Goal: Task Accomplishment & Management: Manage account settings

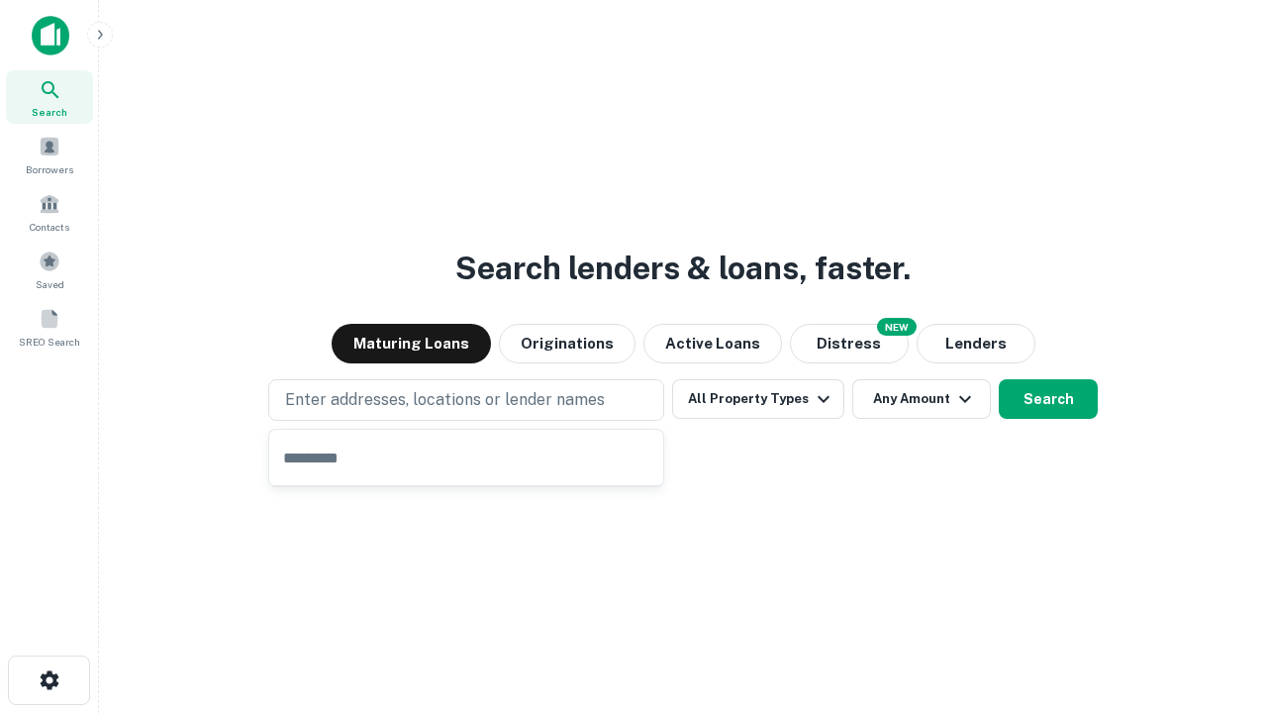
type input "**********"
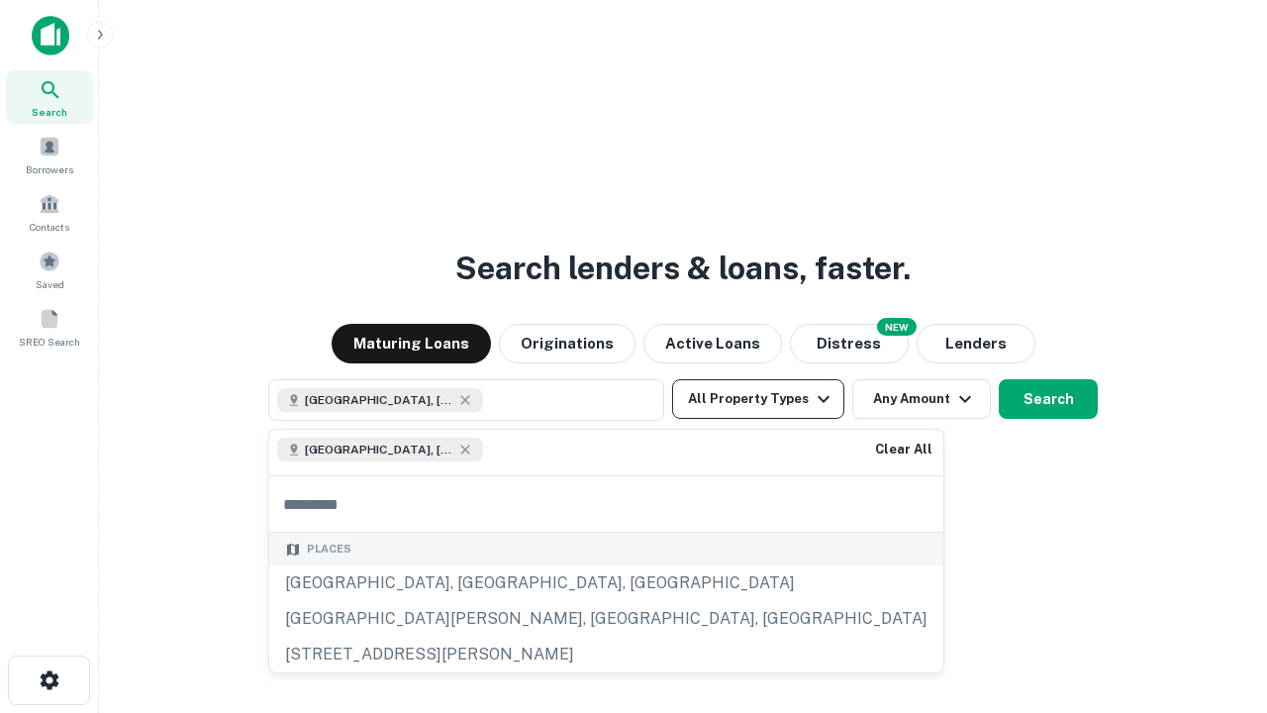
click at [758, 399] on button "All Property Types" at bounding box center [758, 399] width 172 height 40
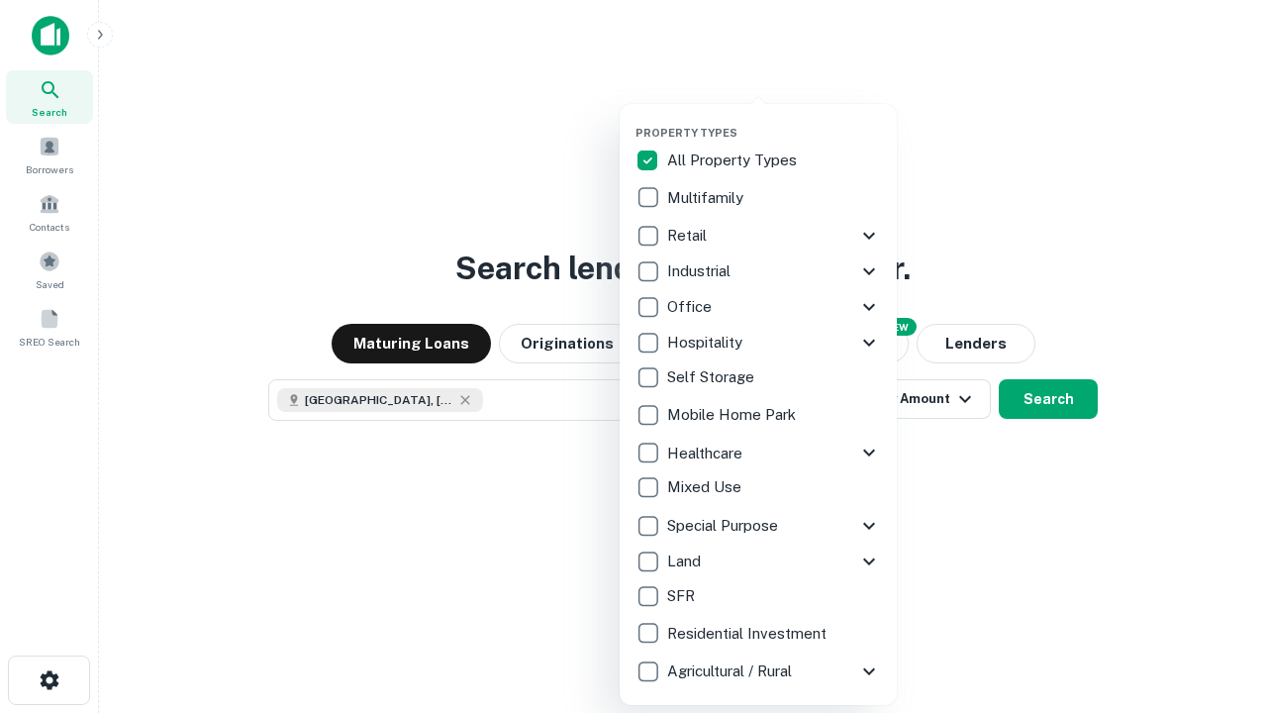
click at [774, 120] on button "button" at bounding box center [774, 120] width 277 height 1
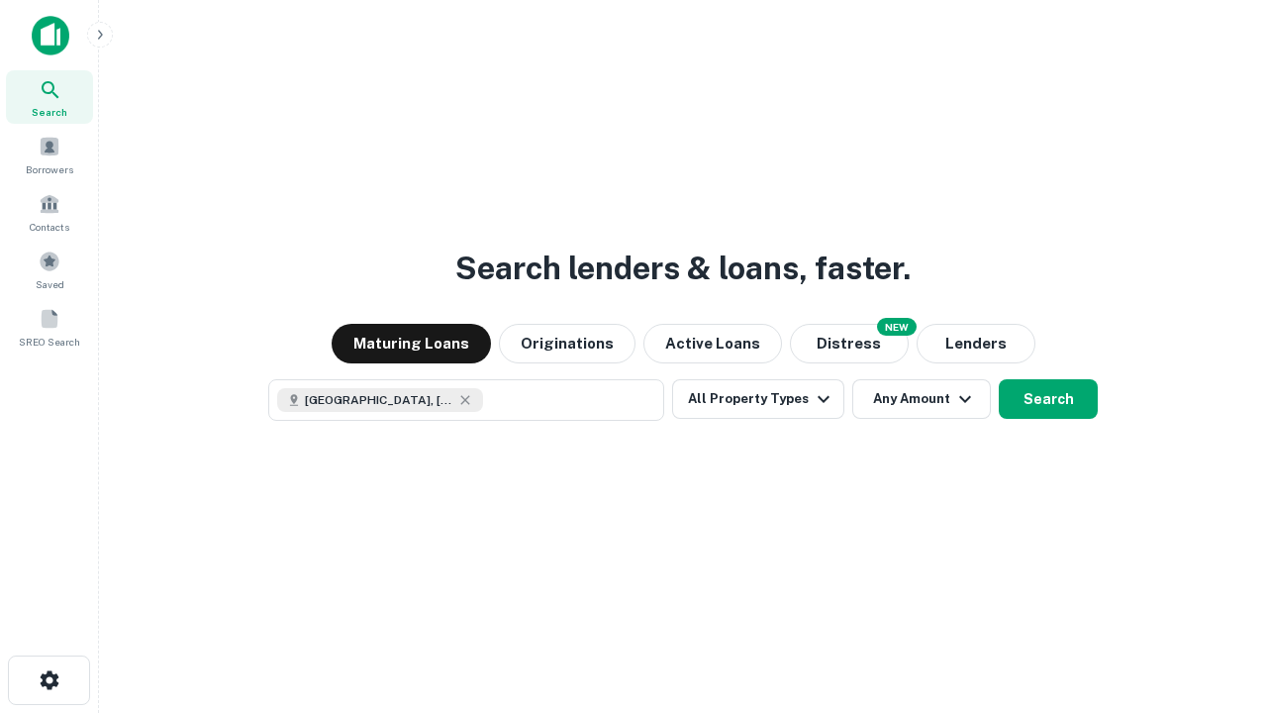
scroll to position [32, 0]
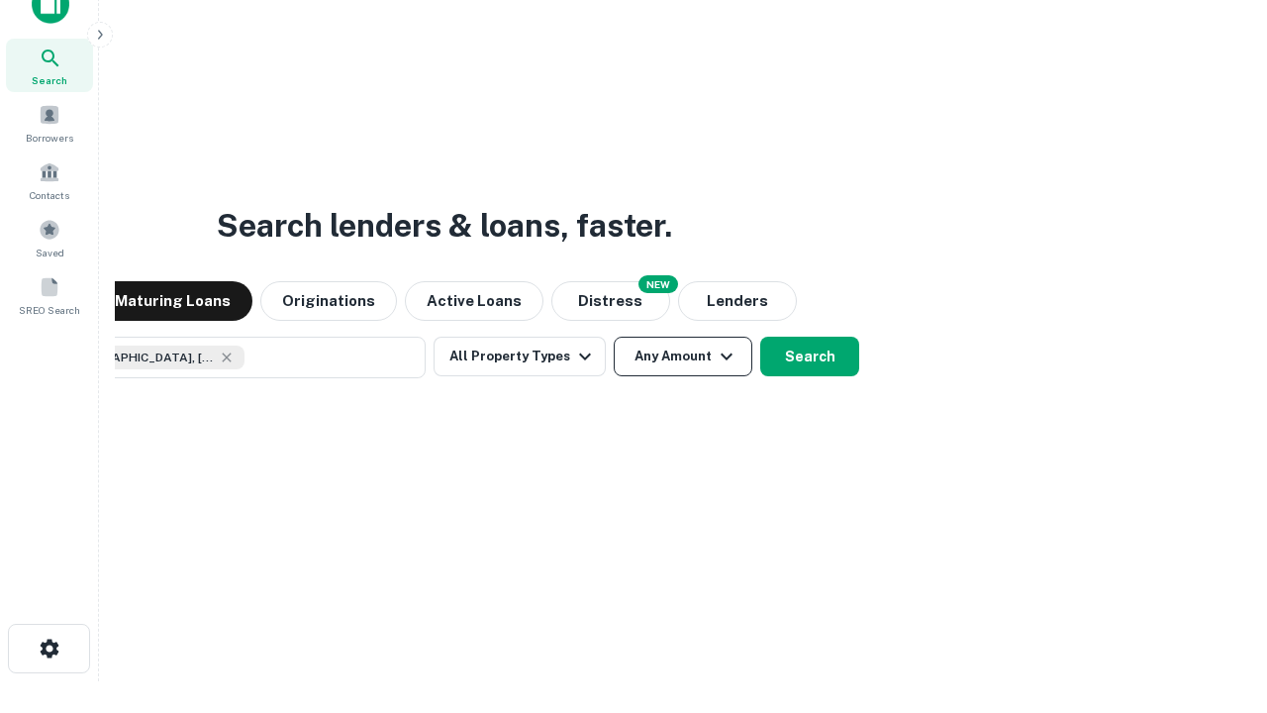
click at [614, 337] on button "Any Amount" at bounding box center [683, 357] width 139 height 40
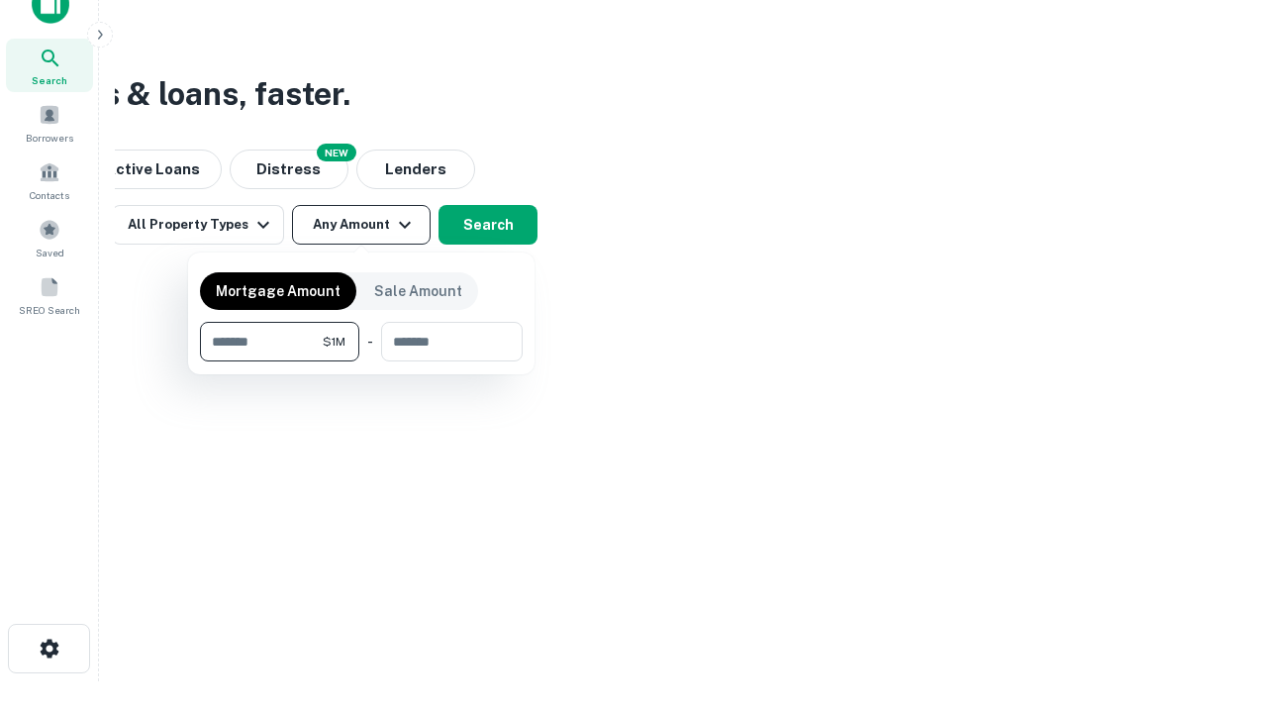
type input "*******"
click at [361, 361] on button "button" at bounding box center [361, 361] width 323 height 1
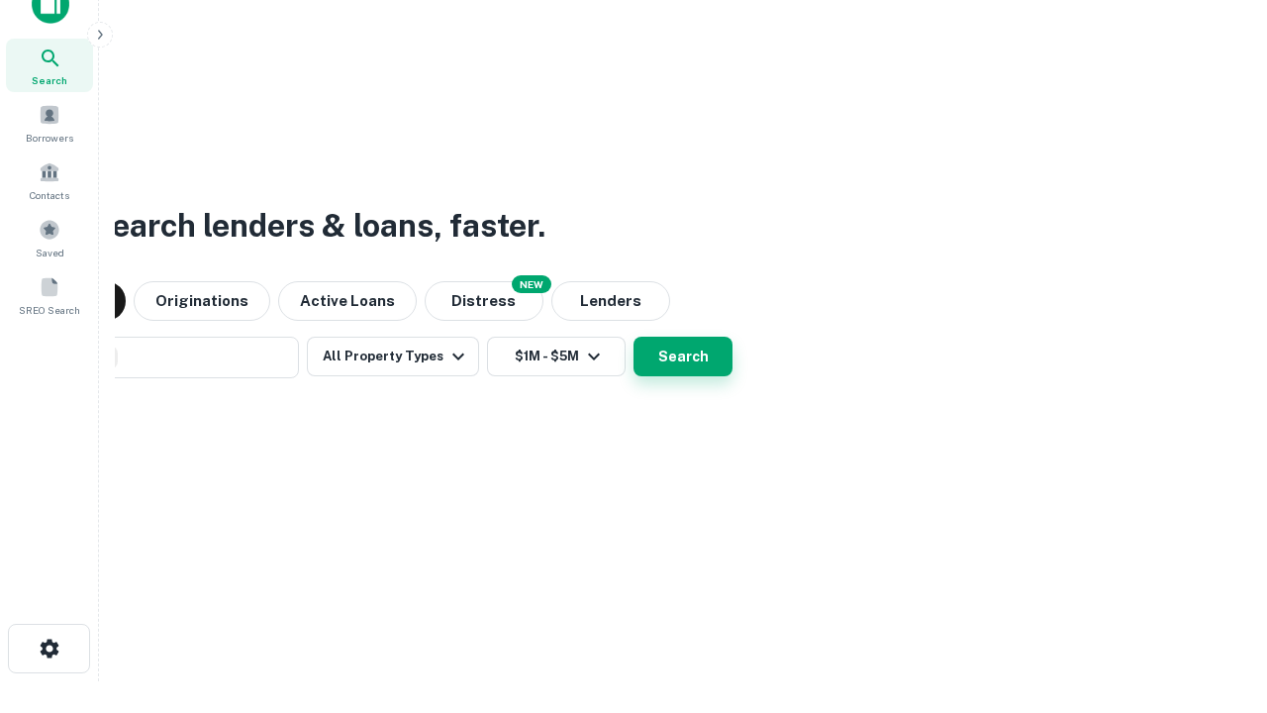
click at [634, 337] on button "Search" at bounding box center [683, 357] width 99 height 40
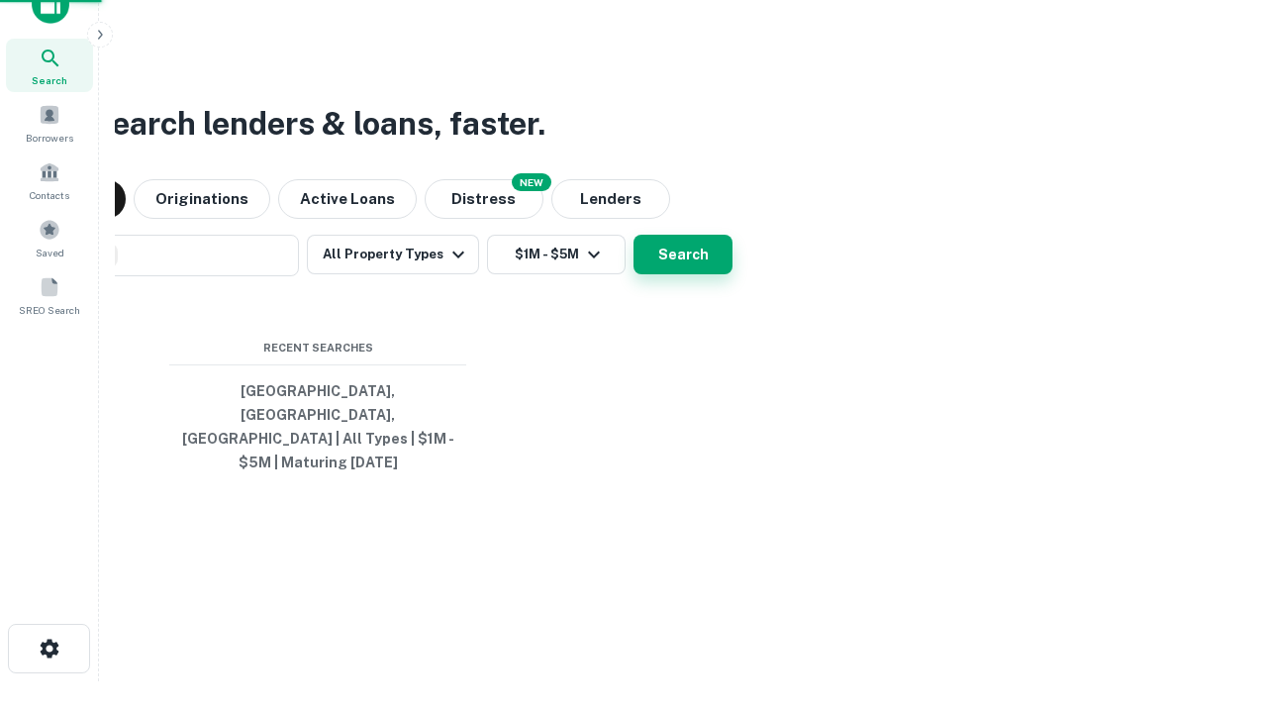
scroll to position [64, 560]
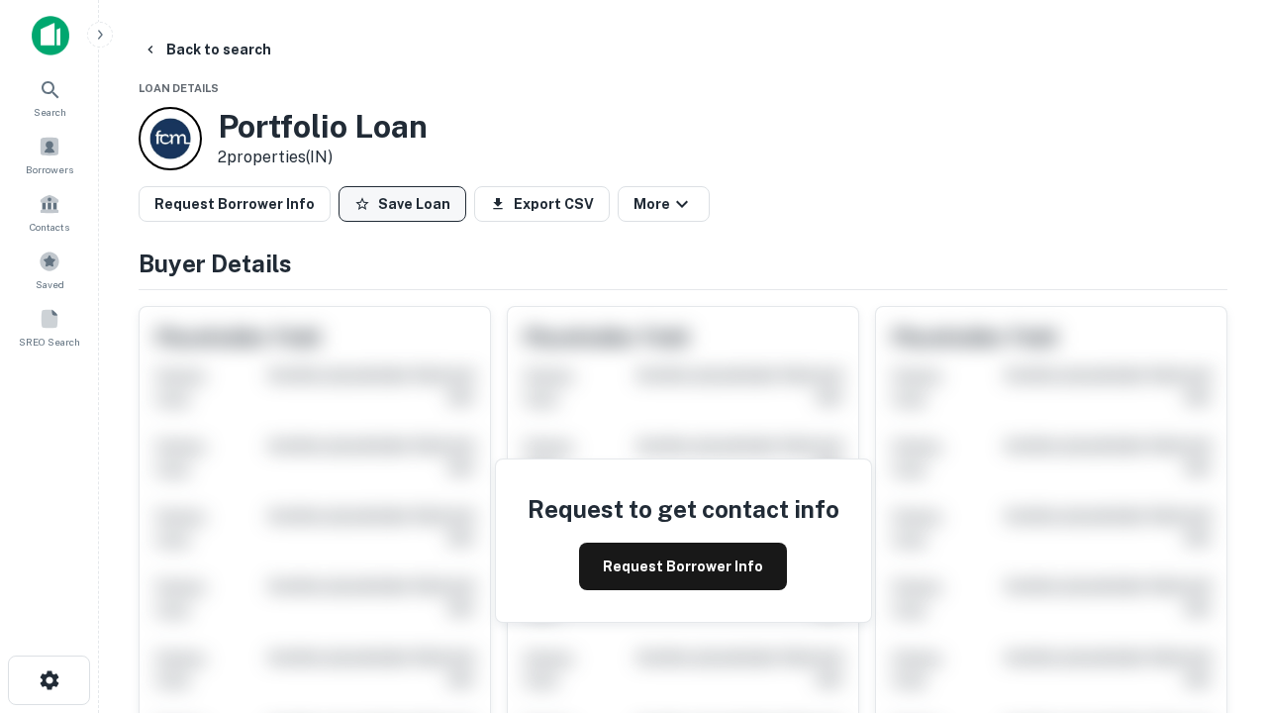
click at [402, 204] on button "Save Loan" at bounding box center [403, 204] width 128 height 36
click at [407, 204] on button "Save Loan" at bounding box center [403, 204] width 128 height 36
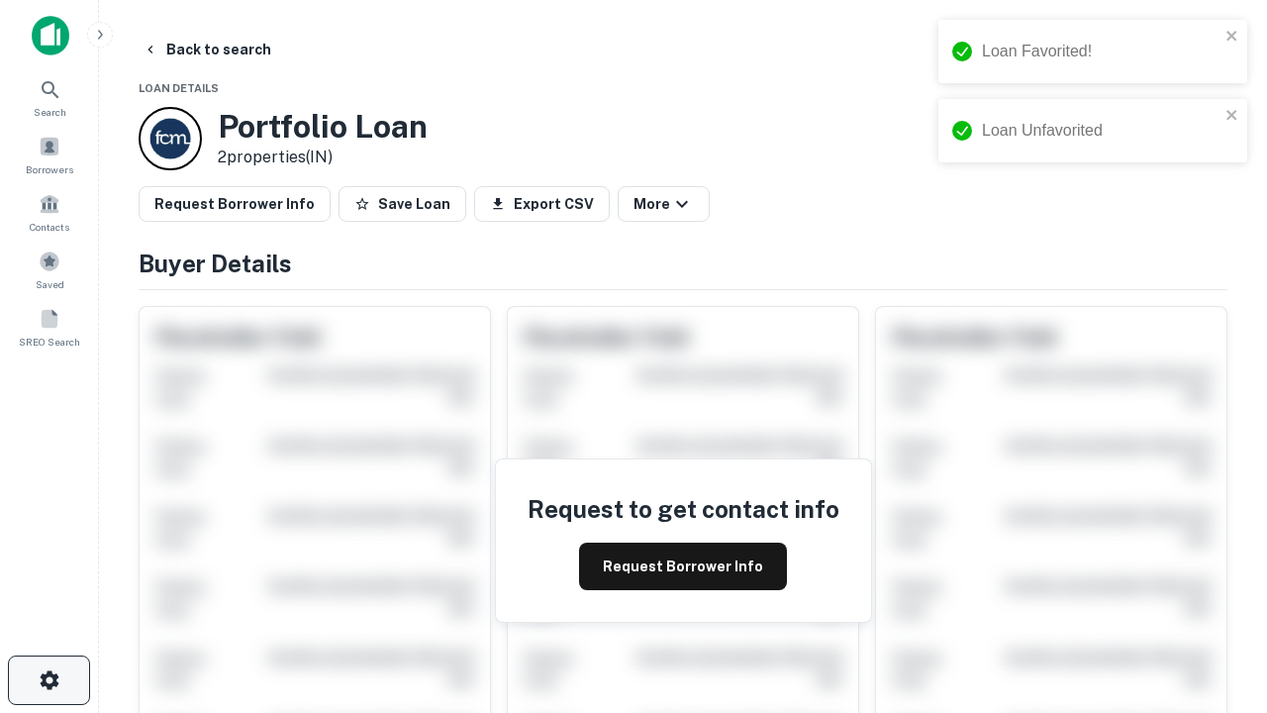
click at [49, 680] on icon "button" at bounding box center [50, 680] width 24 height 24
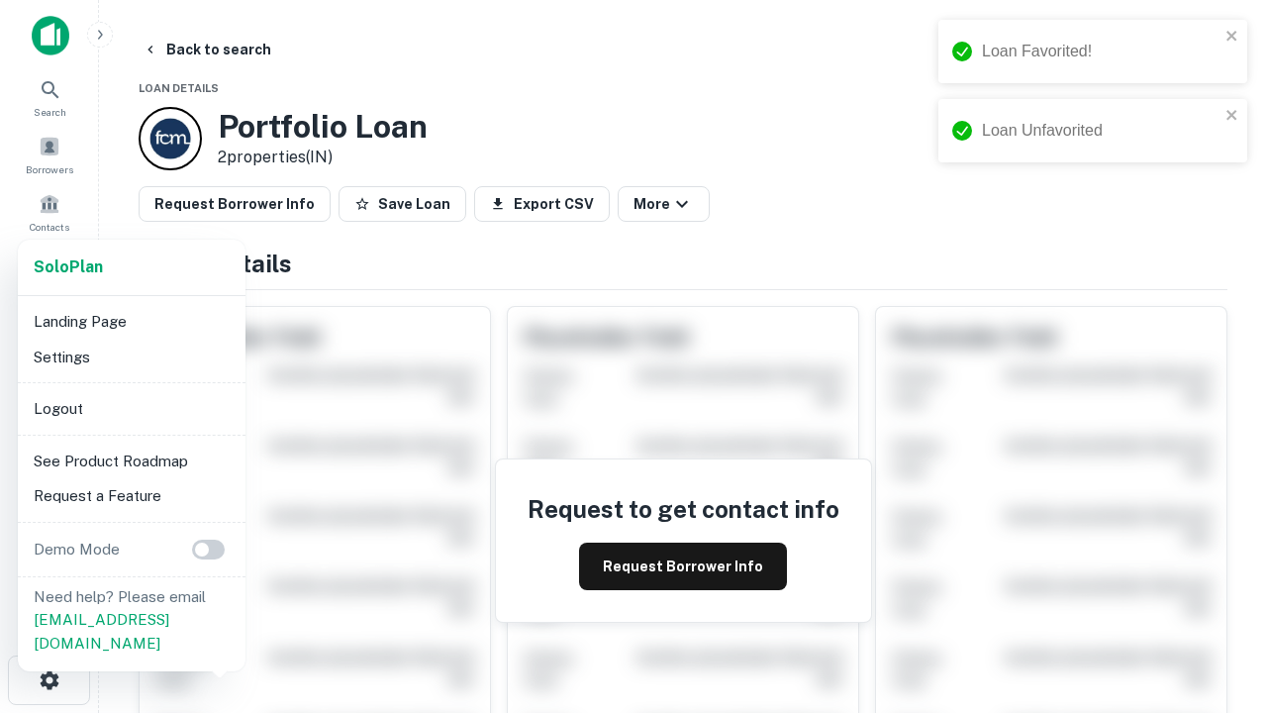
click at [131, 408] on li "Logout" at bounding box center [132, 409] width 212 height 36
